Goal: Information Seeking & Learning: Check status

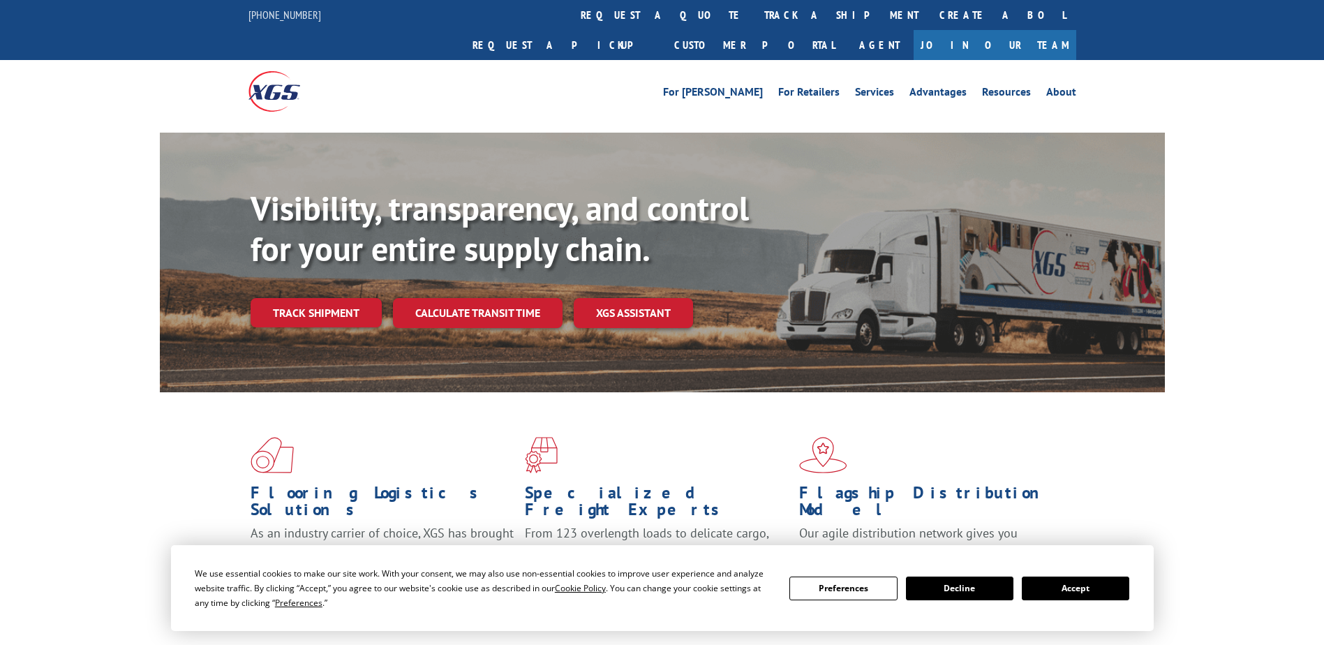
click at [338, 298] on link "Track shipment" at bounding box center [316, 312] width 131 height 29
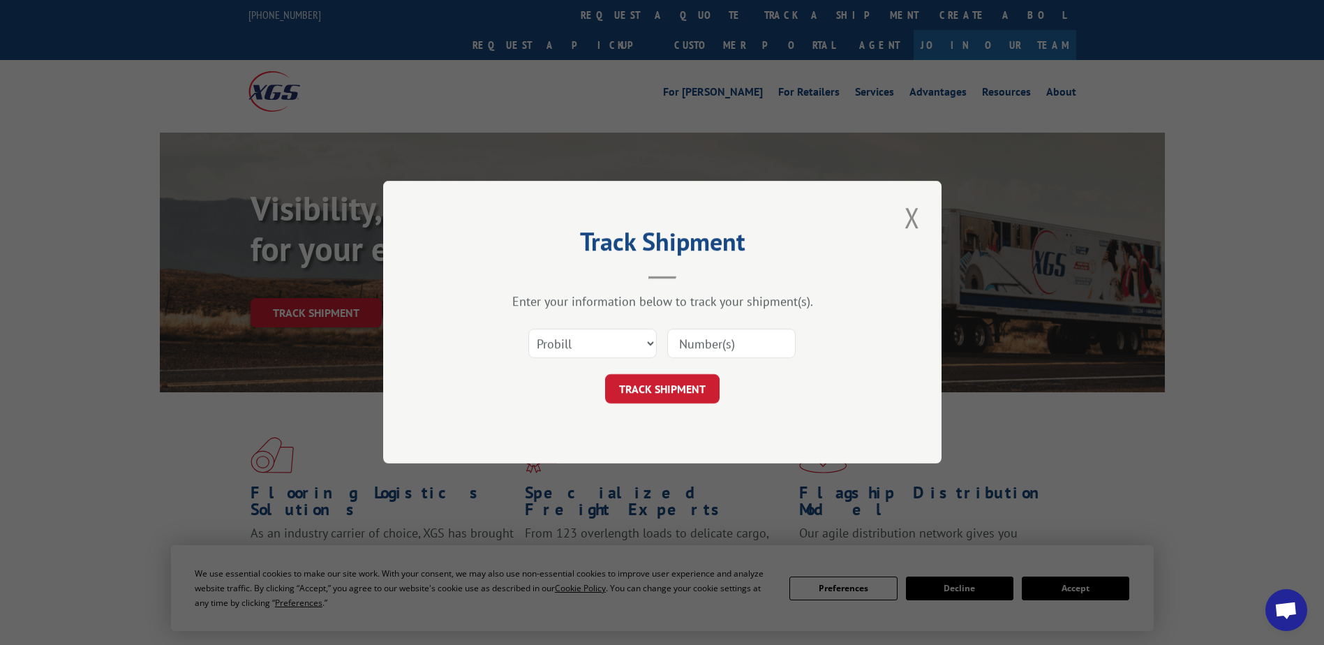
click at [711, 345] on input at bounding box center [731, 343] width 128 height 29
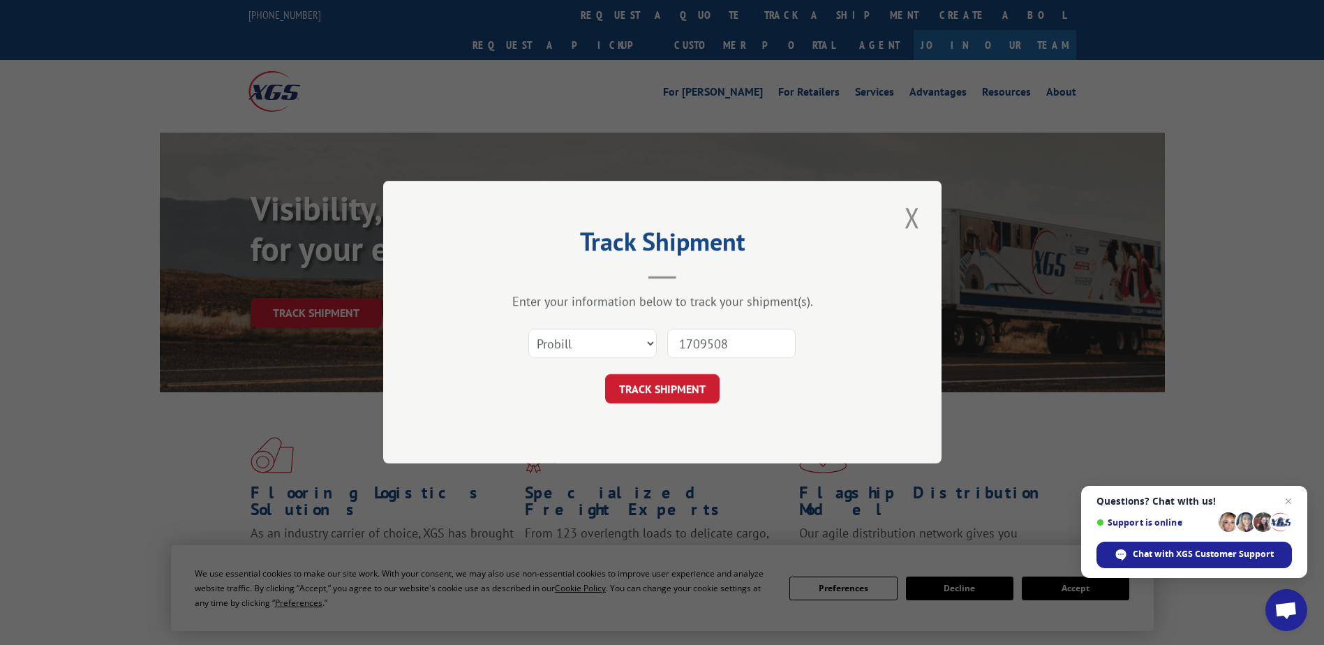
type input "17095080"
click button "TRACK SHIPMENT" at bounding box center [662, 389] width 114 height 29
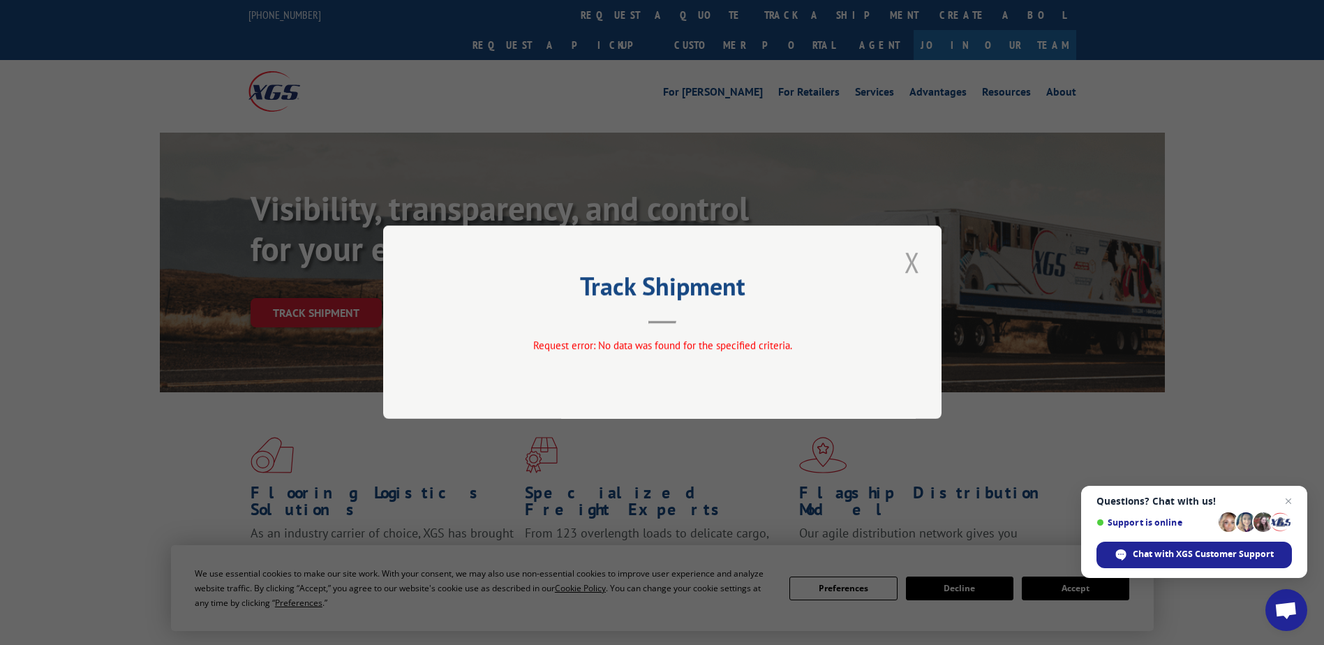
click at [911, 263] on button "Close modal" at bounding box center [912, 262] width 24 height 38
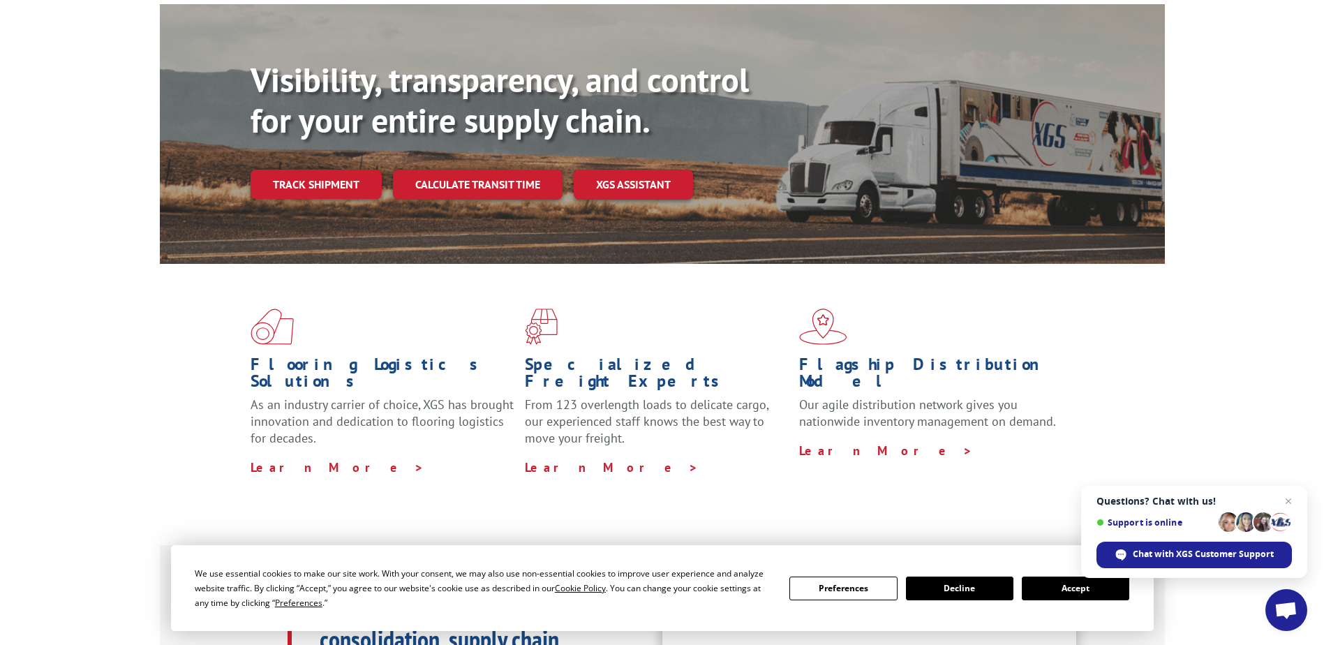
scroll to position [279, 0]
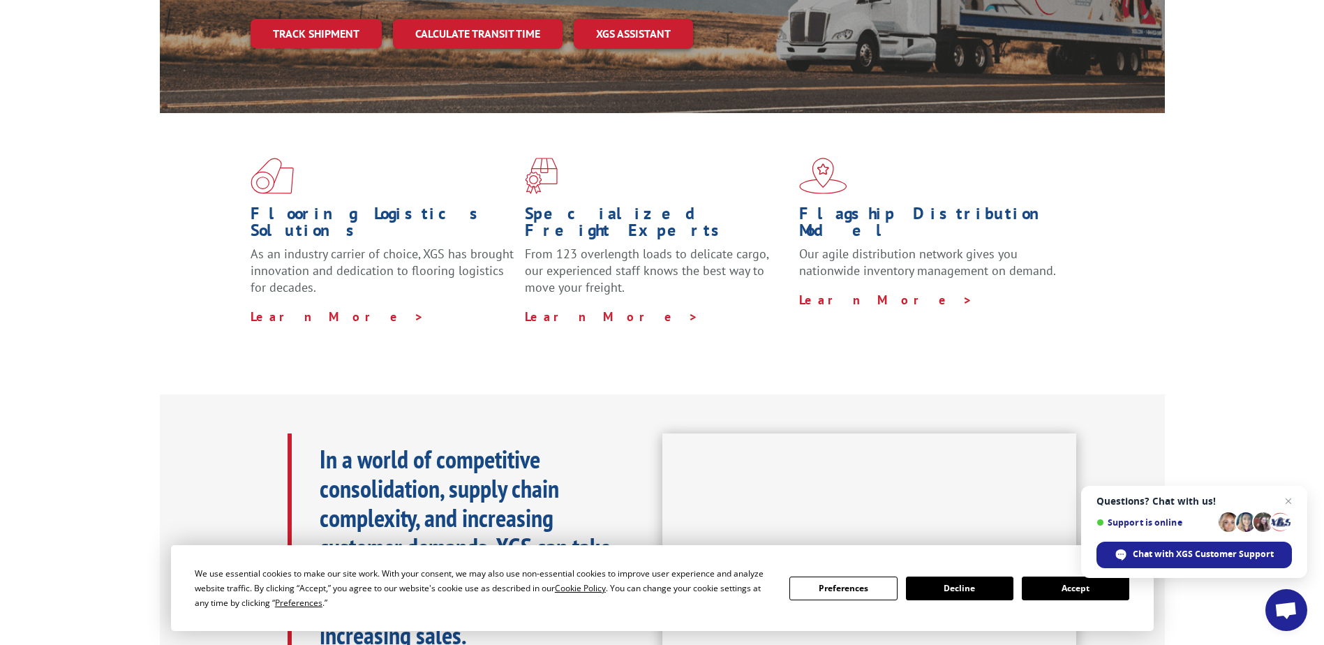
click at [1067, 587] on button "Accept" at bounding box center [1075, 588] width 107 height 24
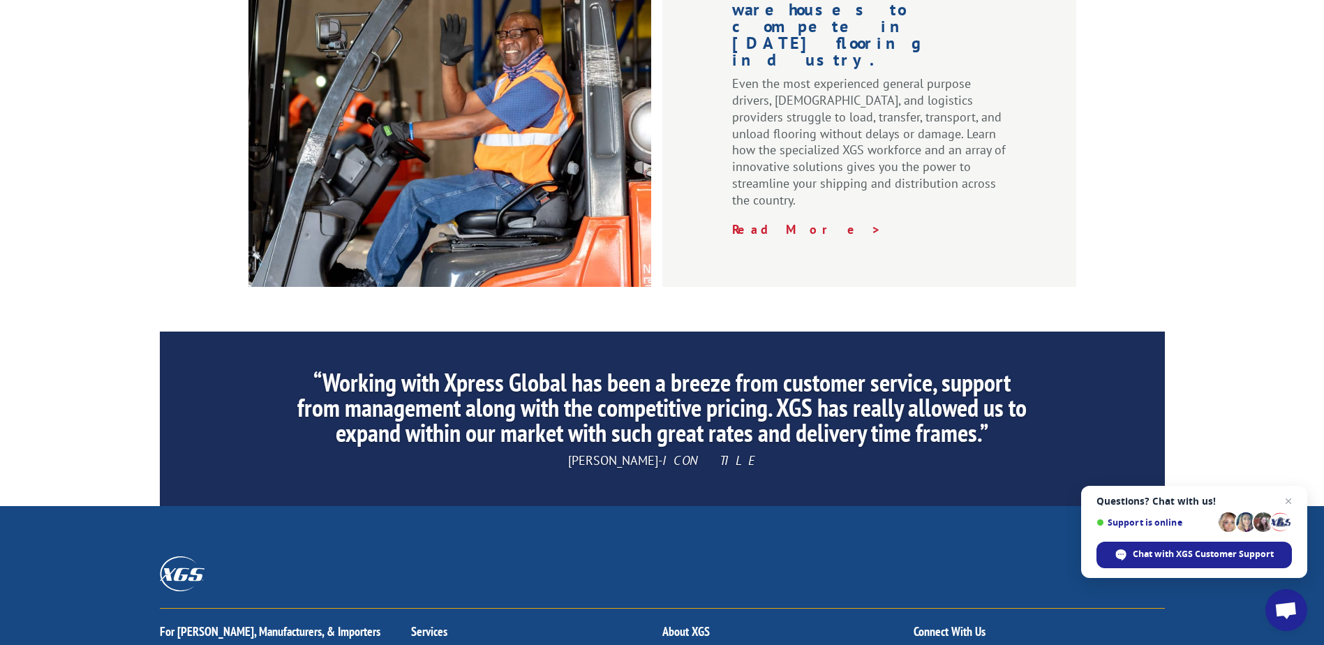
scroll to position [1954, 0]
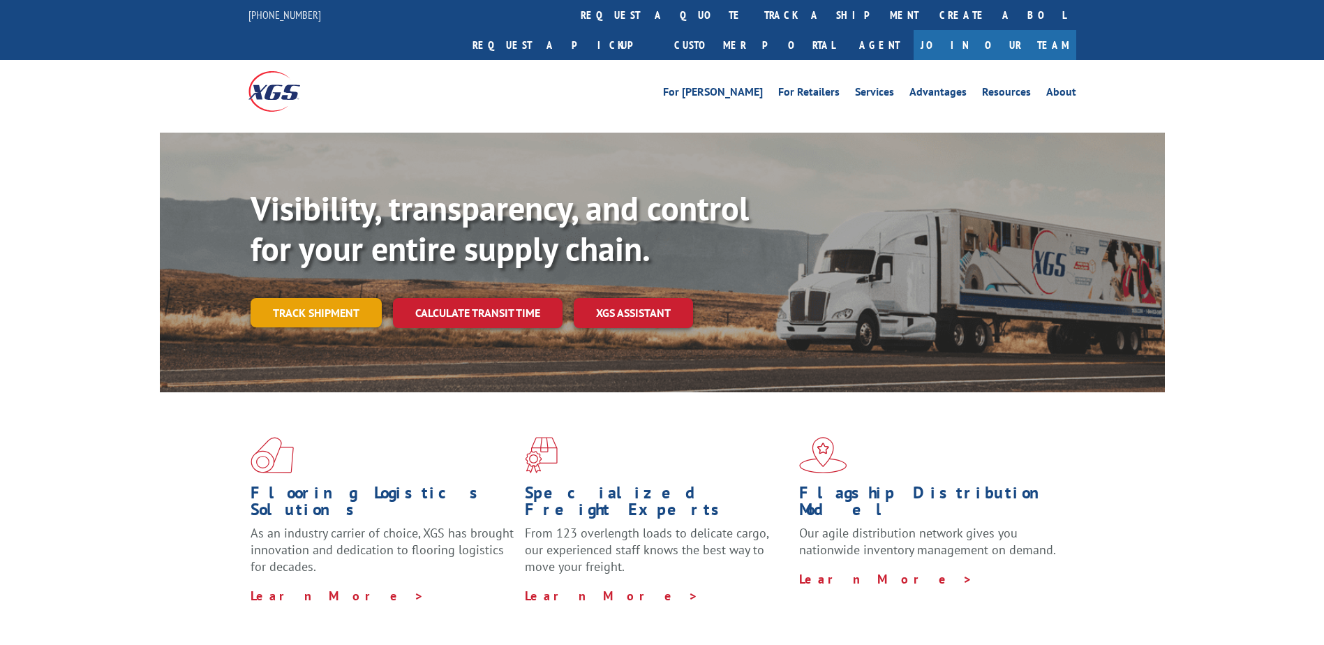
click at [325, 298] on link "Track shipment" at bounding box center [316, 312] width 131 height 29
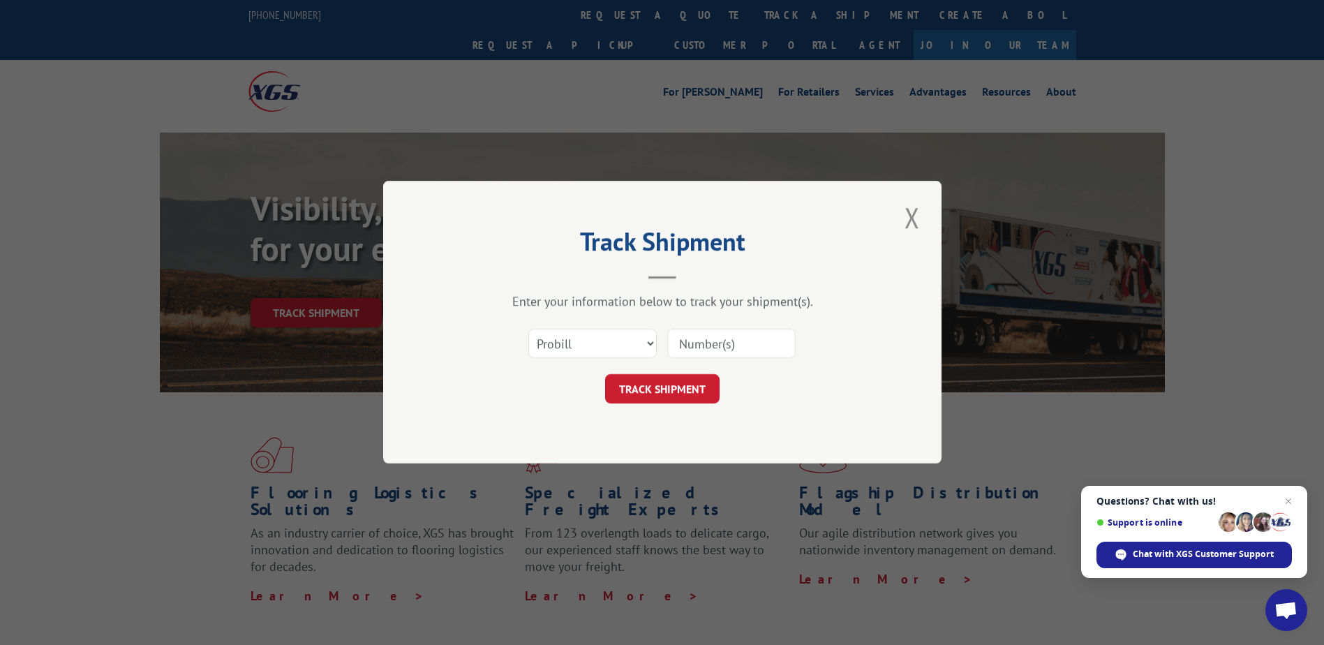
click at [691, 341] on input at bounding box center [731, 343] width 128 height 29
click at [637, 341] on select "Select category... Probill BOL PO" at bounding box center [592, 343] width 128 height 29
click at [706, 346] on input at bounding box center [731, 343] width 128 height 29
type input "17095080"
click button "TRACK SHIPMENT" at bounding box center [662, 389] width 114 height 29
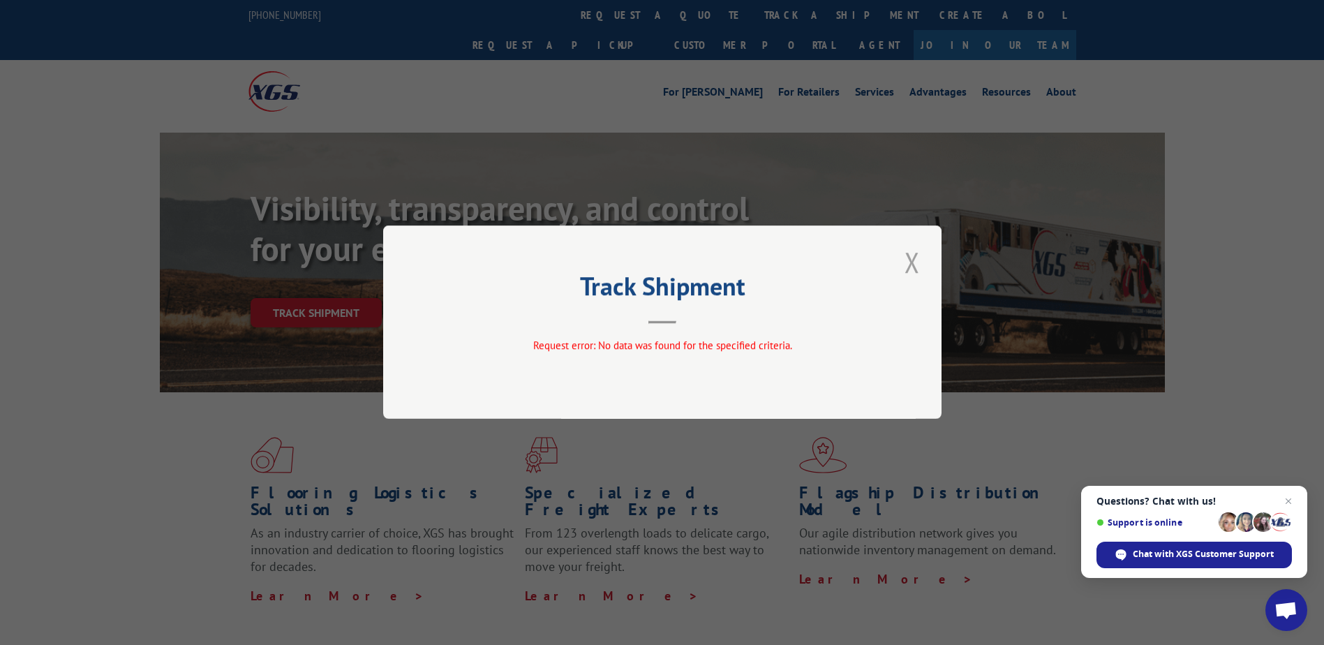
click at [911, 269] on button "Close modal" at bounding box center [912, 262] width 24 height 38
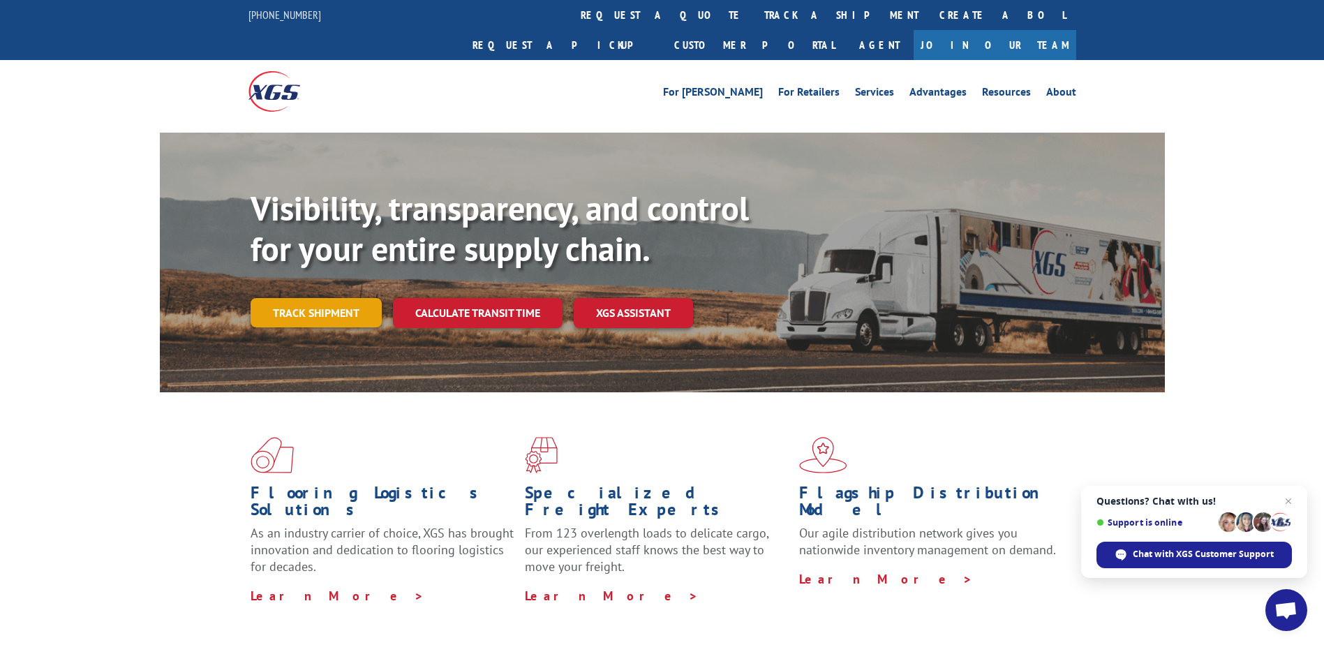
click at [323, 298] on link "Track shipment" at bounding box center [316, 312] width 131 height 29
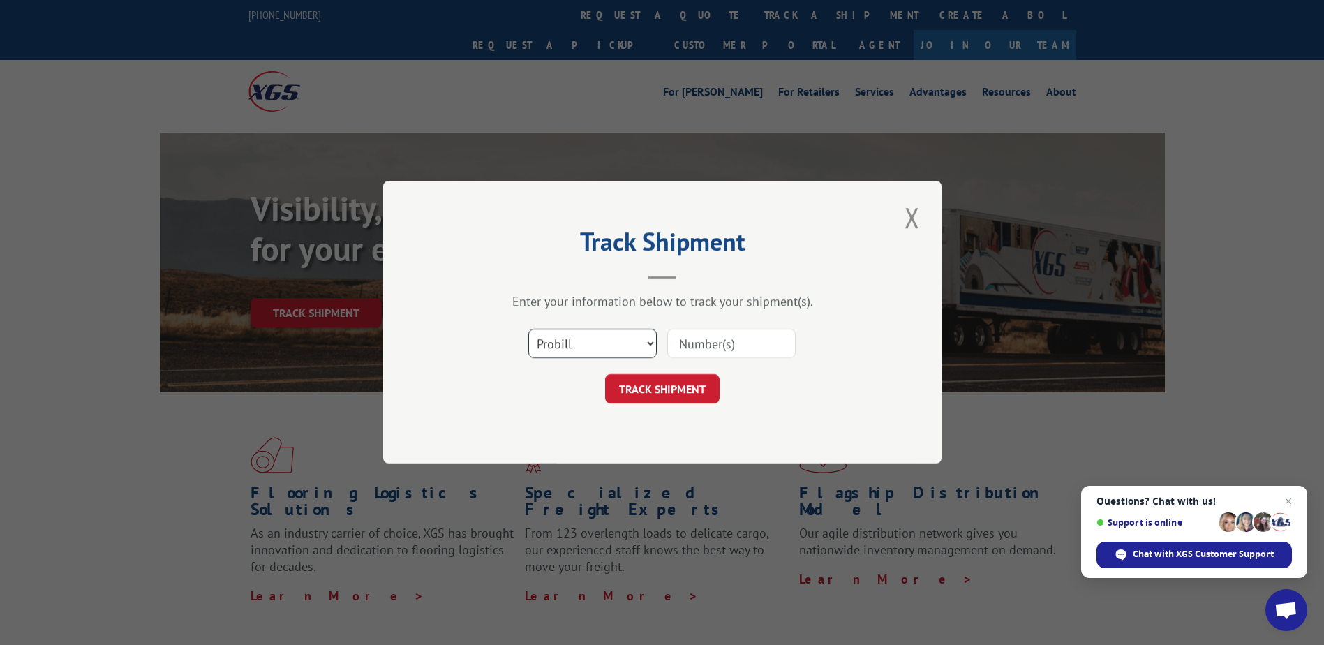
click at [616, 347] on select "Select category... Probill BOL PO" at bounding box center [592, 343] width 128 height 29
select select "po"
click at [528, 329] on select "Select category... Probill BOL PO" at bounding box center [592, 343] width 128 height 29
click at [693, 341] on input at bounding box center [731, 343] width 128 height 29
type input "17095080"
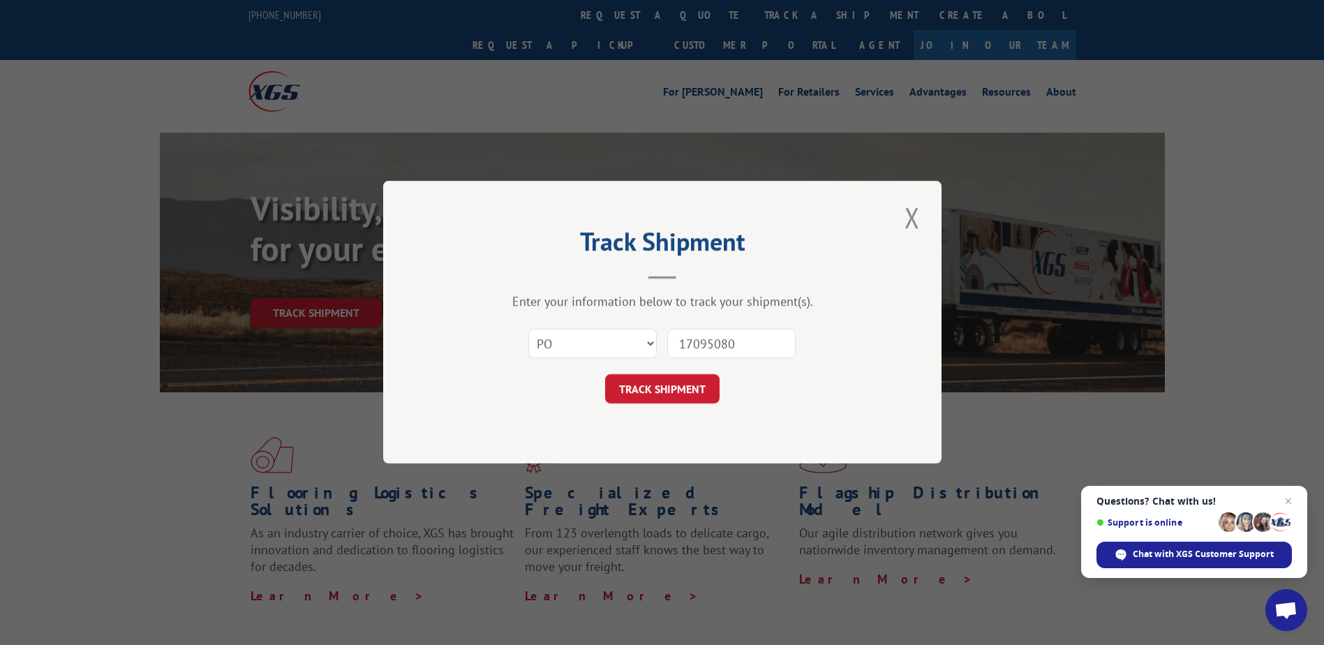
click button "TRACK SHIPMENT" at bounding box center [662, 389] width 114 height 29
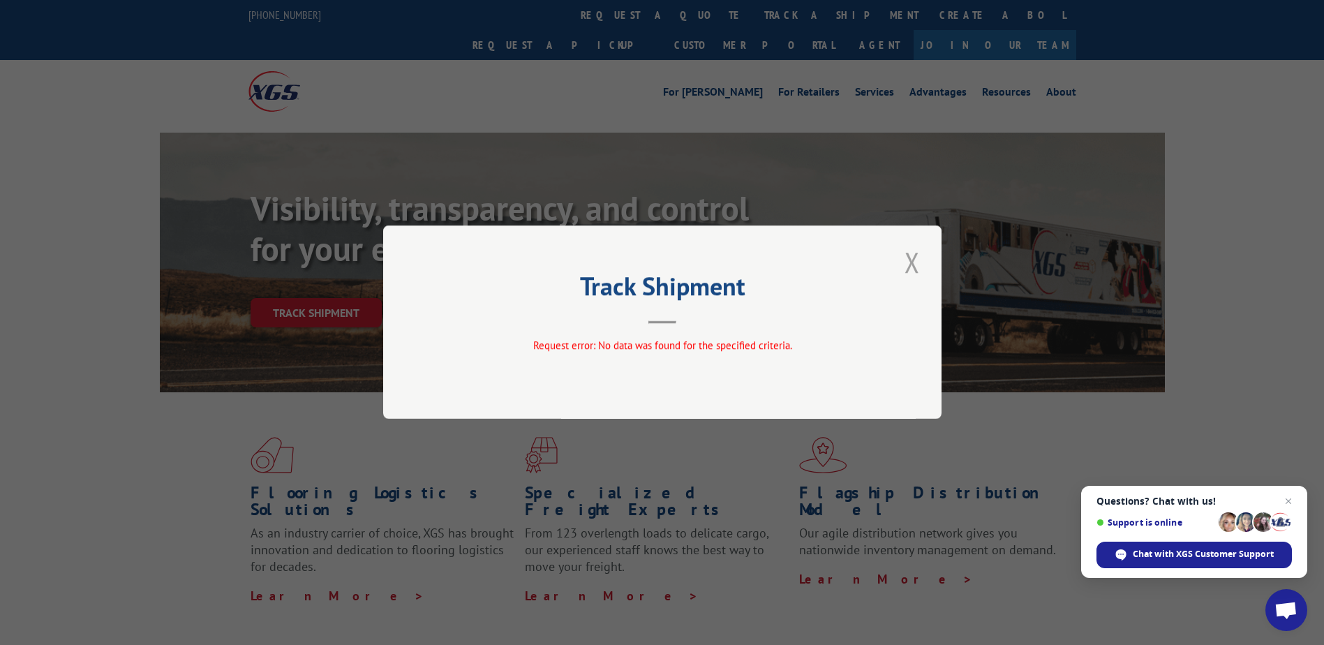
click at [901, 262] on button "Close modal" at bounding box center [912, 262] width 24 height 38
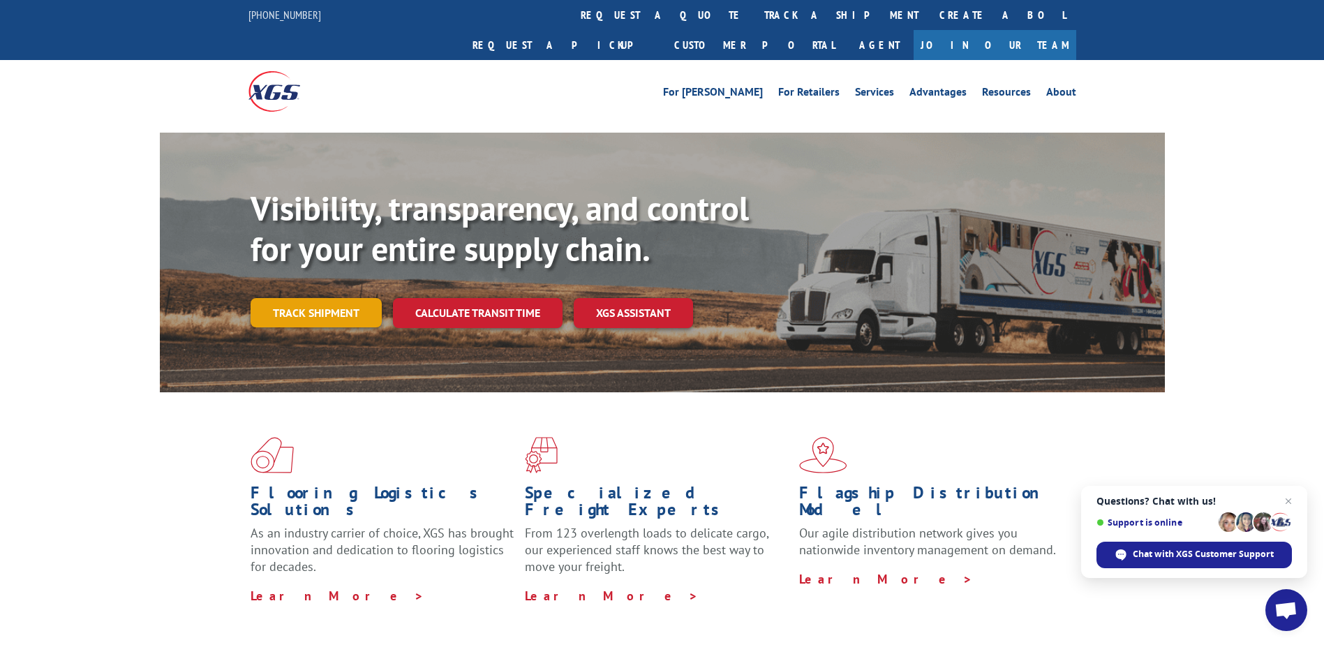
click at [274, 298] on link "Track shipment" at bounding box center [316, 312] width 131 height 29
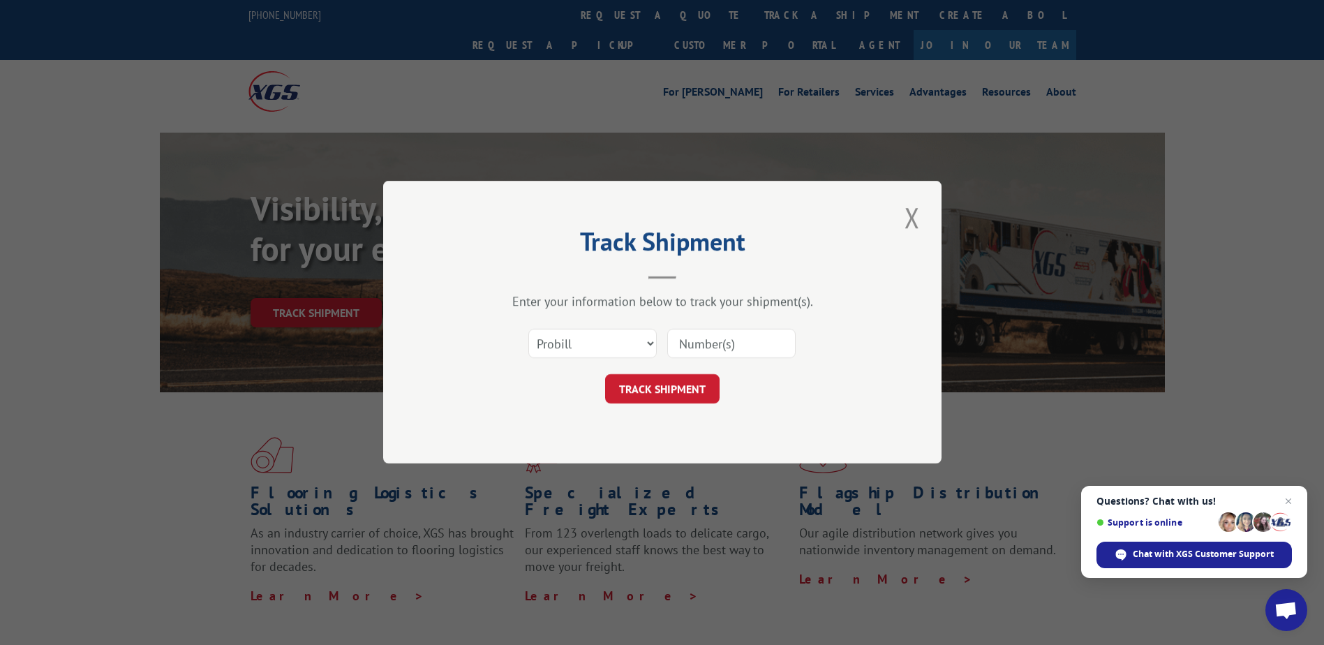
click at [726, 352] on input at bounding box center [731, 343] width 128 height 29
type input "17095080"
click button "TRACK SHIPMENT" at bounding box center [662, 389] width 114 height 29
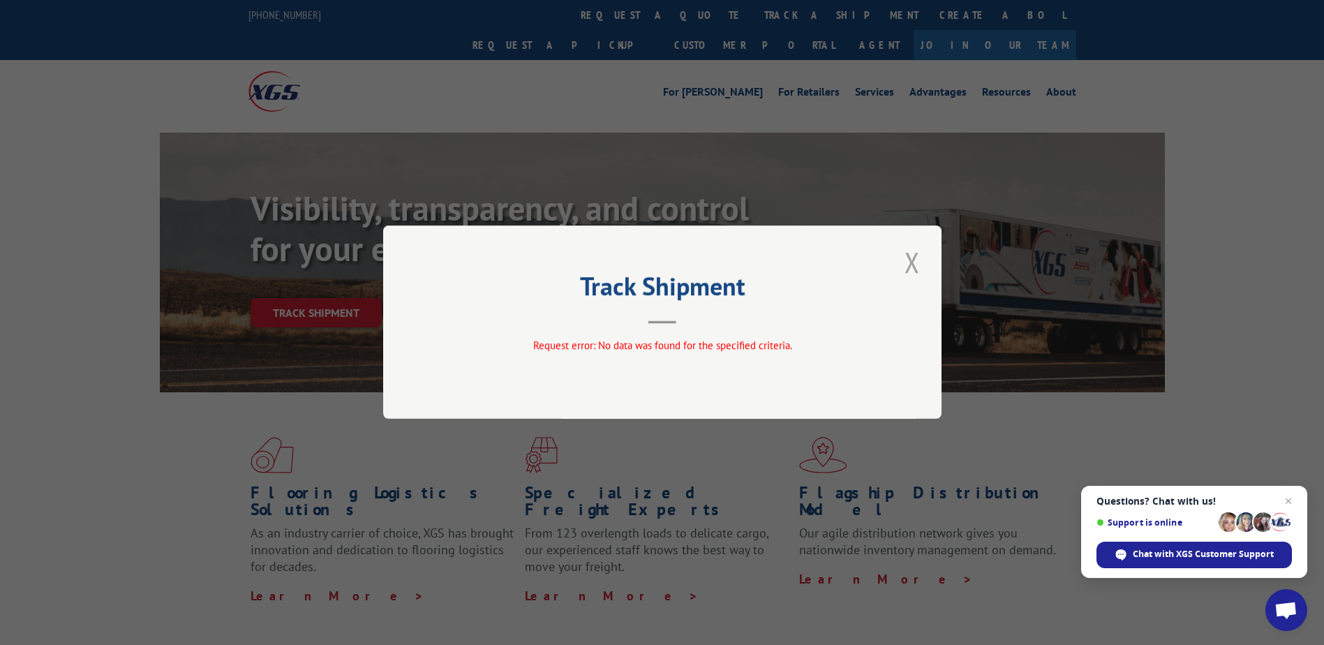
click at [916, 256] on button "Close modal" at bounding box center [912, 262] width 24 height 38
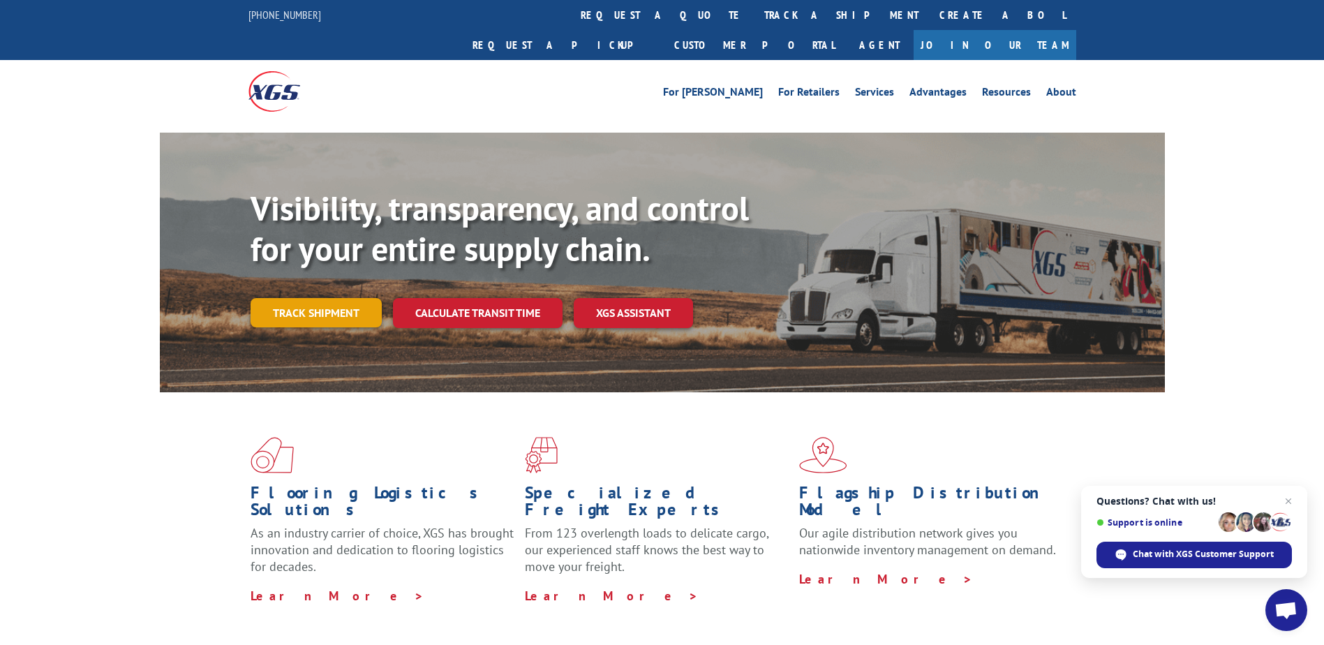
click at [295, 298] on link "Track shipment" at bounding box center [316, 312] width 131 height 29
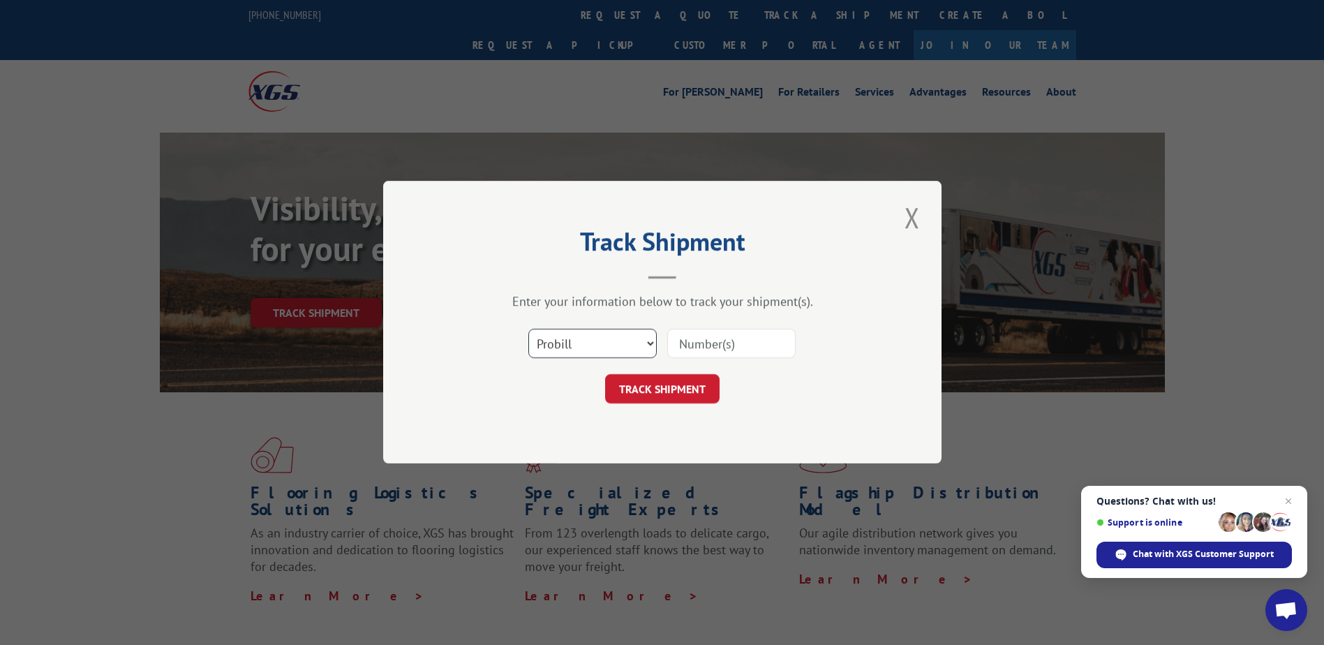
click at [643, 342] on select "Select category... Probill BOL PO" at bounding box center [592, 343] width 128 height 29
click at [528, 329] on select "Select category... Probill BOL PO" at bounding box center [592, 343] width 128 height 29
click at [620, 355] on select "Select category... Probill BOL PO" at bounding box center [592, 343] width 128 height 29
select select "po"
click at [528, 329] on select "Select category... Probill BOL PO" at bounding box center [592, 343] width 128 height 29
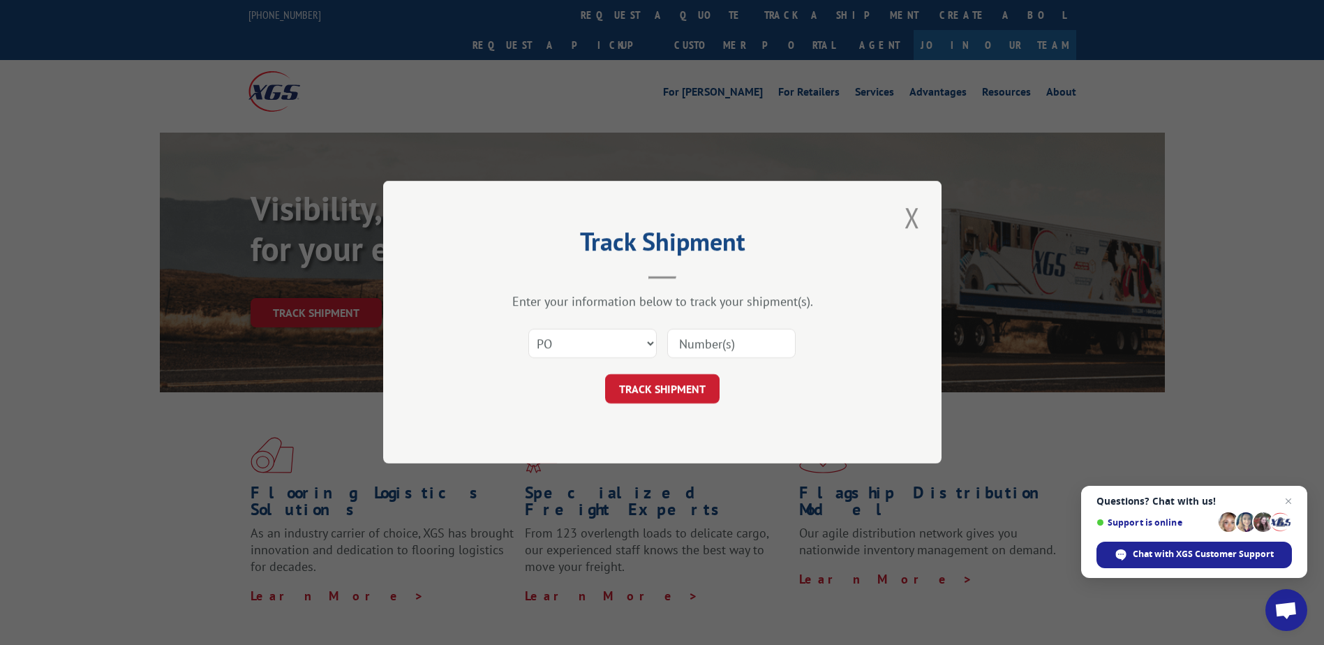
click at [722, 345] on input at bounding box center [731, 343] width 128 height 29
type input "17095080"
click button "TRACK SHIPMENT" at bounding box center [662, 389] width 114 height 29
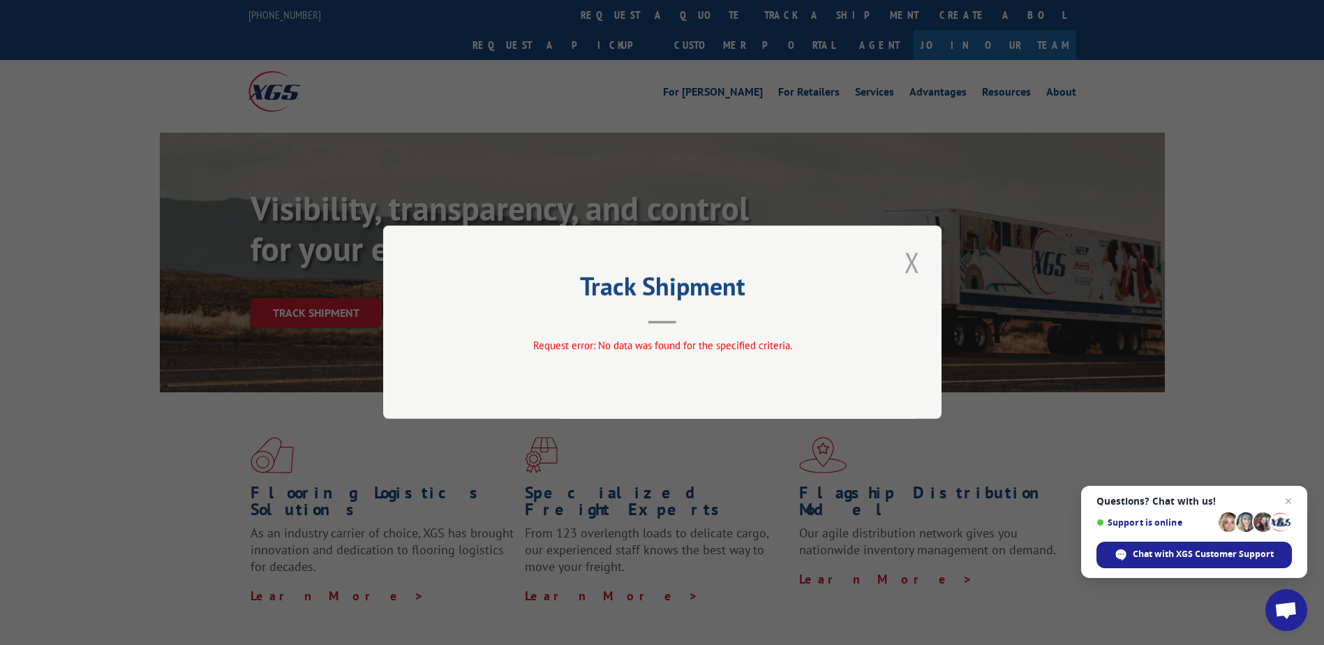
click at [905, 274] on button "Close modal" at bounding box center [912, 262] width 24 height 38
